Goal: Task Accomplishment & Management: Use online tool/utility

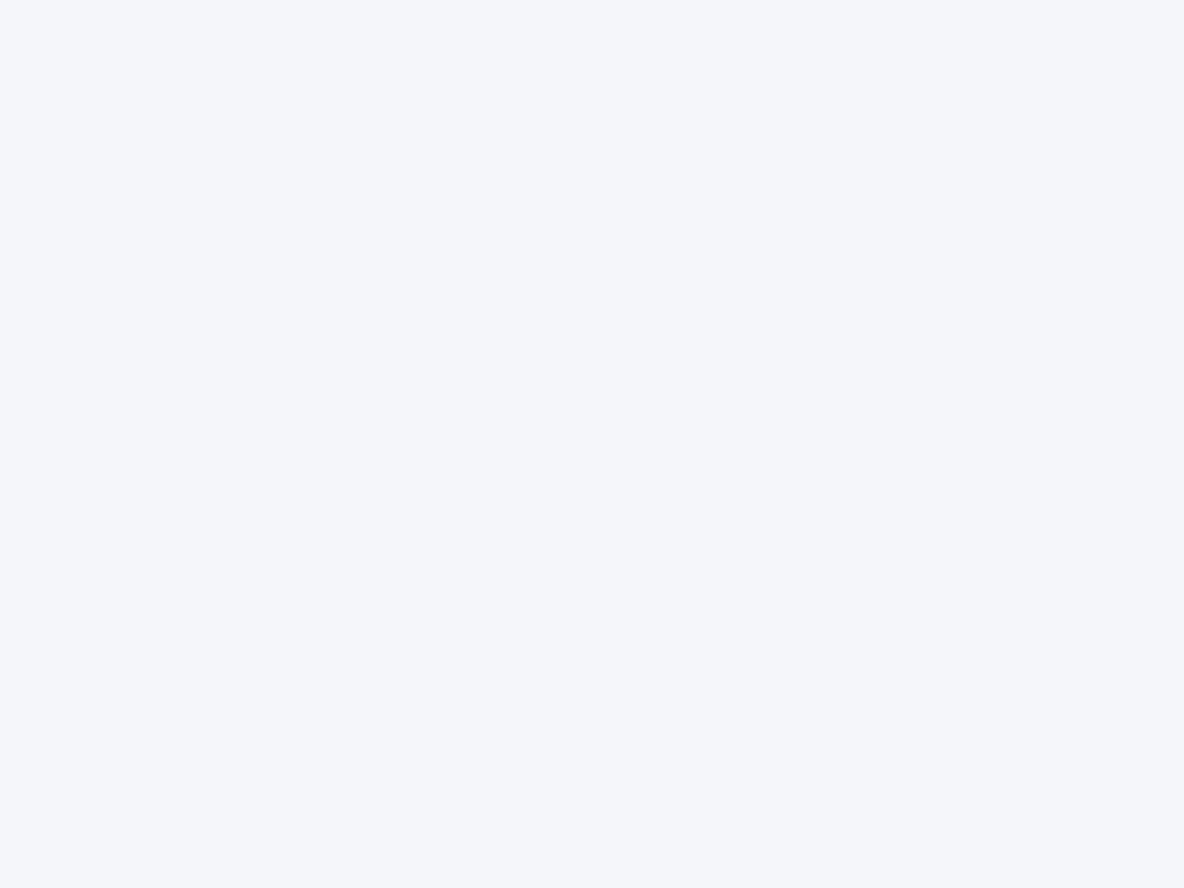
click at [592, 444] on div at bounding box center [592, 444] width 1184 height 888
